Goal: Information Seeking & Learning: Learn about a topic

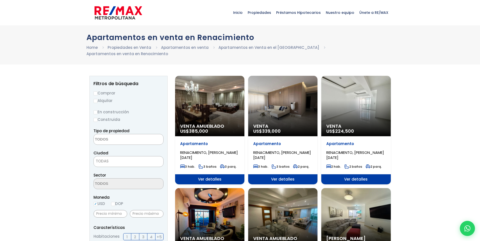
click at [120, 135] on textarea "Search" at bounding box center [118, 139] width 49 height 11
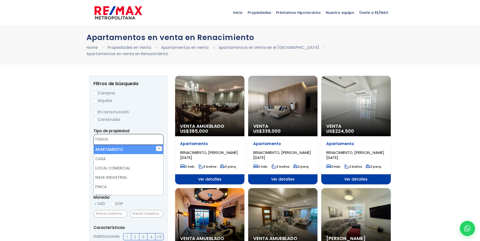
click at [119, 145] on li "APARTAMENTO" at bounding box center [129, 149] width 70 height 9
select select "apartment"
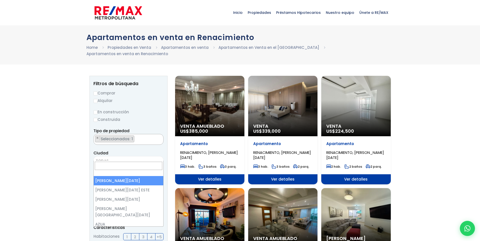
click at [112, 158] on span "TODAS" at bounding box center [129, 161] width 70 height 7
select select "1"
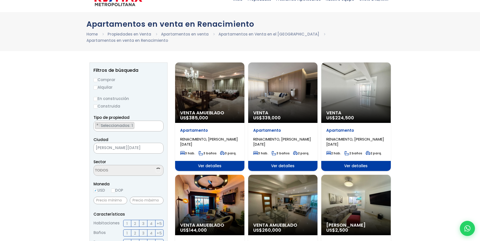
scroll to position [76, 0]
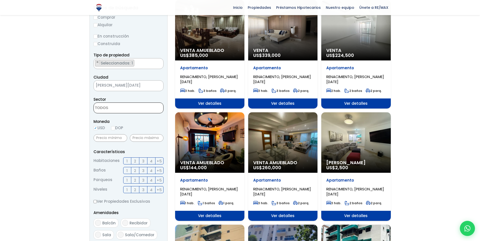
click at [123, 103] on textarea "Search" at bounding box center [118, 108] width 49 height 11
type textarea "renacimi"
click at [131, 113] on li "RENACIMIENTO" at bounding box center [129, 117] width 70 height 9
select select "62"
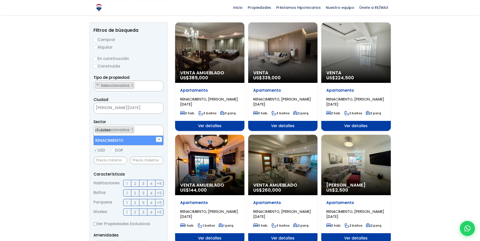
scroll to position [50, 0]
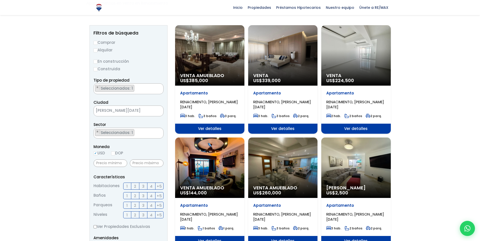
click at [96, 60] on input "En construcción" at bounding box center [96, 62] width 4 height 4
radio input "true"
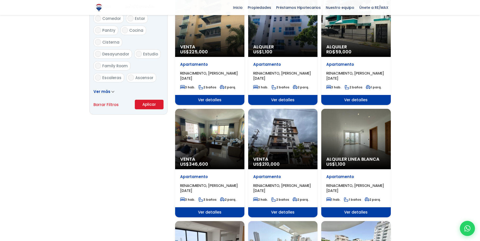
scroll to position [328, 0]
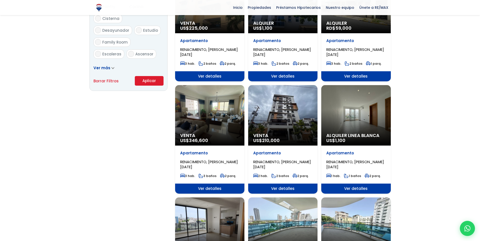
click at [145, 76] on button "Aplicar" at bounding box center [149, 81] width 29 height 10
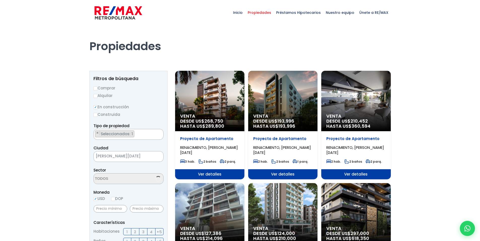
scroll to position [1194, 0]
select select "62"
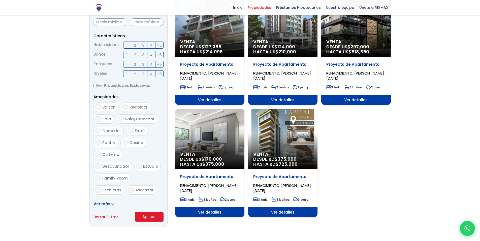
scroll to position [76, 0]
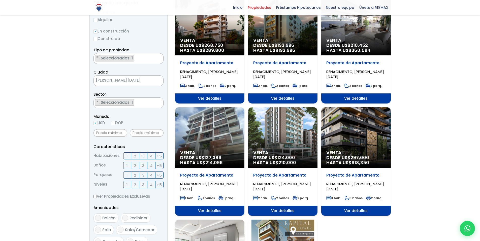
click at [136, 155] on span "2" at bounding box center [135, 156] width 2 height 6
click at [0, 0] on input "2" at bounding box center [0, 0] width 0 height 0
click at [128, 174] on label "1" at bounding box center [127, 175] width 8 height 7
click at [0, 0] on input "1" at bounding box center [0, 0] width 0 height 0
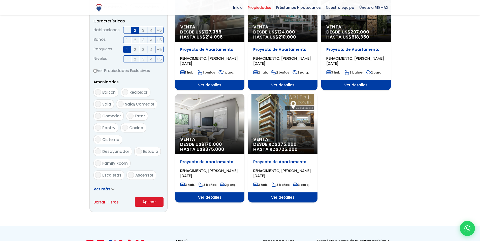
scroll to position [202, 0]
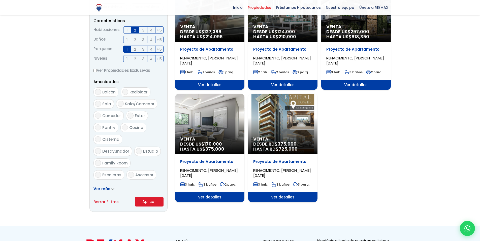
click at [143, 201] on button "Aplicar" at bounding box center [149, 202] width 29 height 10
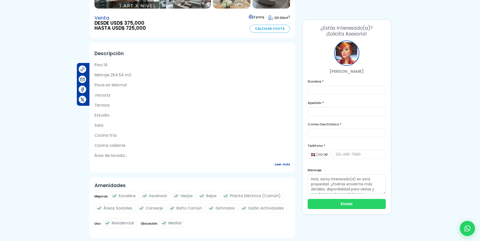
scroll to position [151, 0]
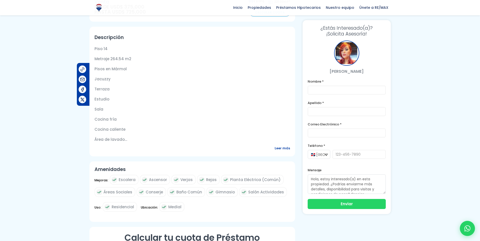
click at [280, 149] on span "Leer más" at bounding box center [282, 148] width 15 height 6
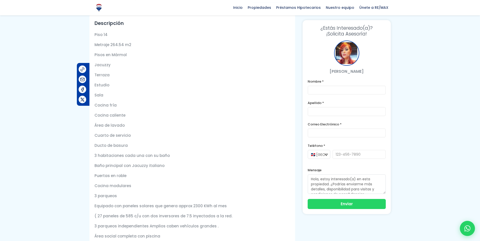
scroll to position [154, 0]
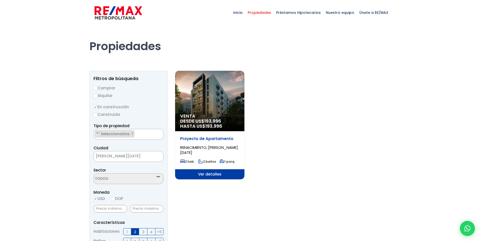
scroll to position [1194, 0]
select select "62"
click at [97, 177] on span "×" at bounding box center [97, 177] width 3 height 5
select select
click at [135, 182] on textarea "Search" at bounding box center [118, 179] width 49 height 11
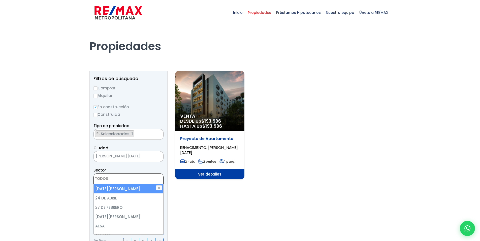
click at [64, 177] on div at bounding box center [240, 226] width 480 height 402
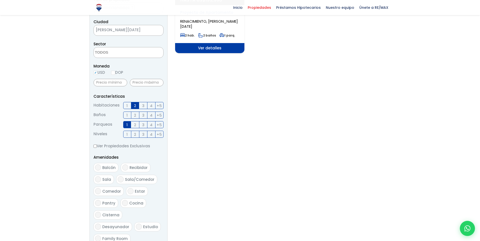
scroll to position [252, 0]
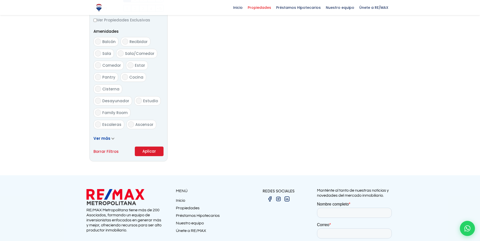
click at [159, 152] on button "Aplicar" at bounding box center [149, 152] width 29 height 10
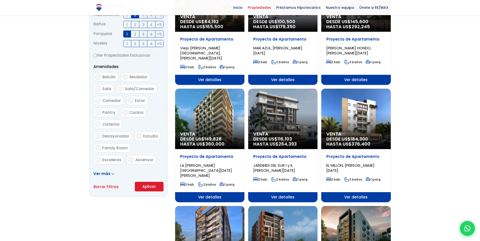
scroll to position [227, 0]
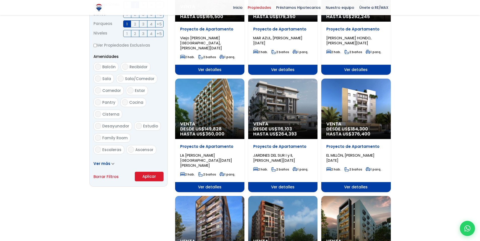
click at [101, 165] on span "Ver más" at bounding box center [102, 163] width 17 height 5
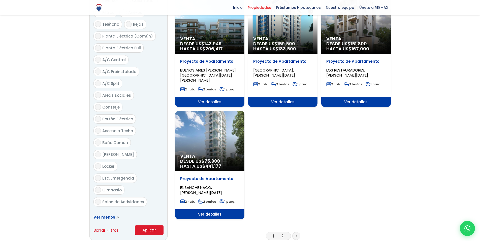
scroll to position [580, 0]
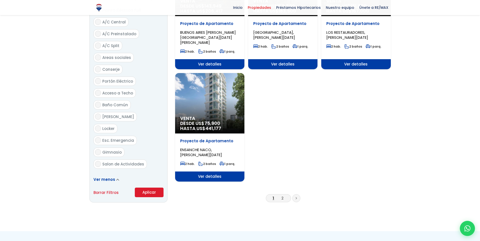
click at [110, 177] on span "Ver menos" at bounding box center [105, 179] width 22 height 5
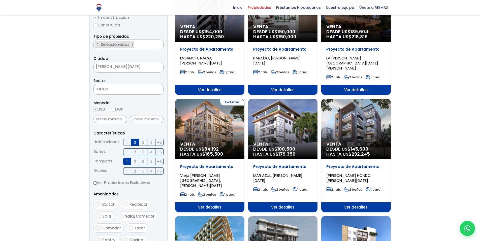
scroll to position [76, 0]
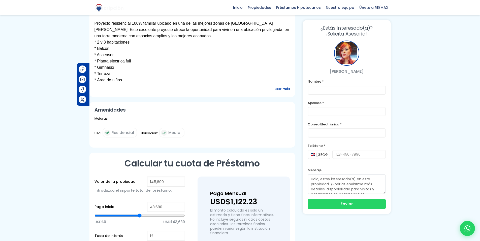
scroll to position [202, 0]
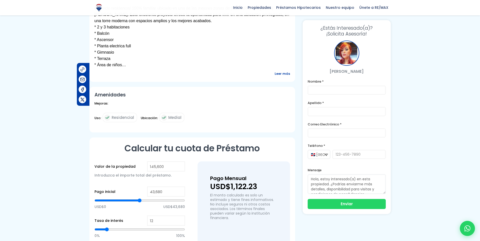
click at [283, 71] on span "Leer más" at bounding box center [282, 74] width 15 height 6
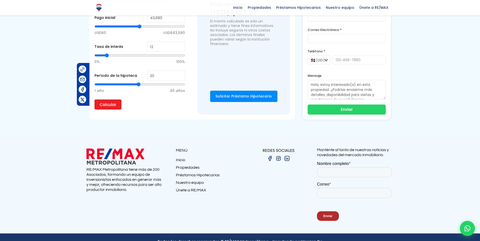
scroll to position [192, 0]
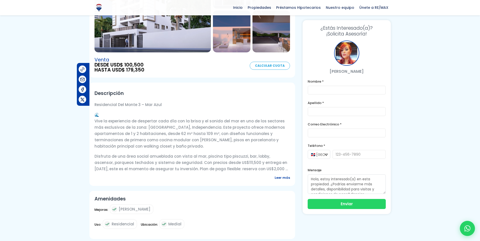
scroll to position [80, 0]
